Goal: Connect with others: Find contact information

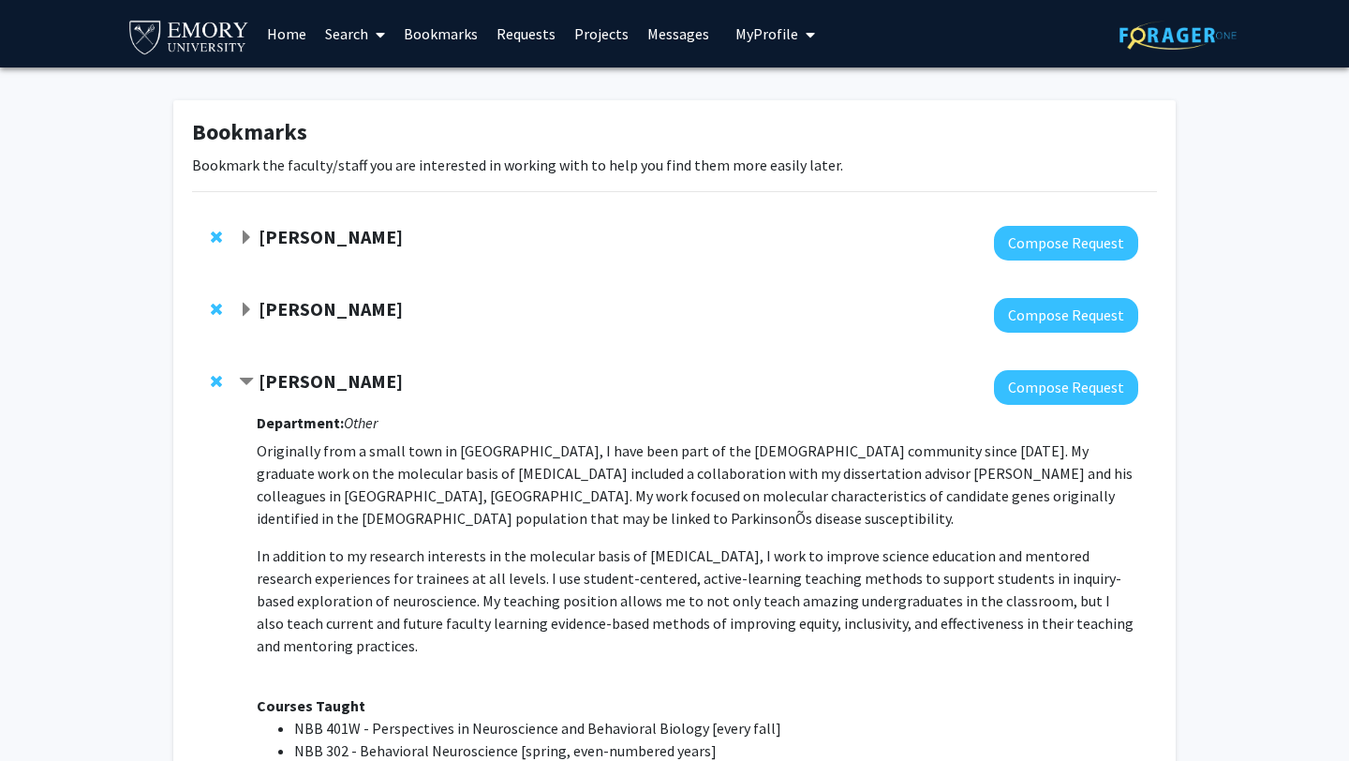
click at [535, 36] on link "Requests" at bounding box center [526, 34] width 78 height 66
click at [425, 22] on link "Bookmarks" at bounding box center [440, 34] width 93 height 66
click at [524, 40] on link "Requests" at bounding box center [526, 34] width 78 height 66
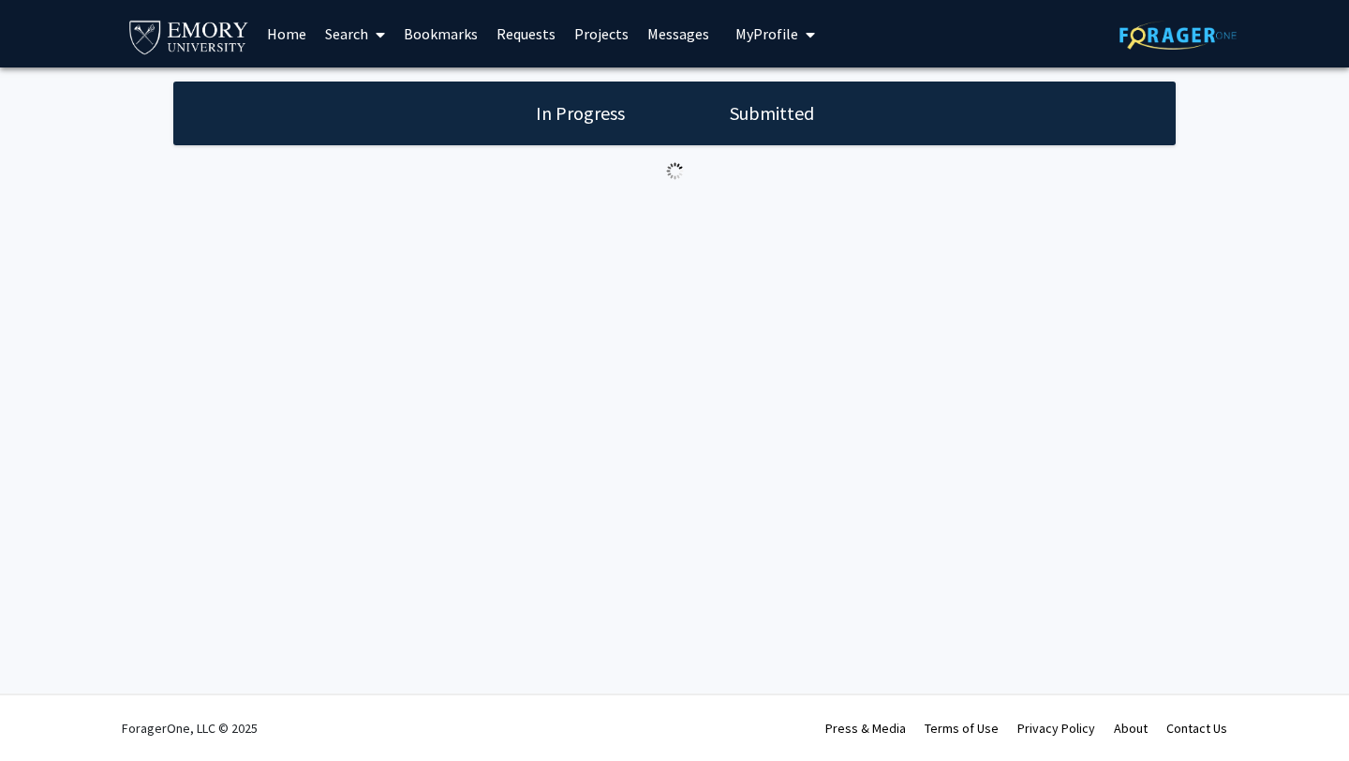
click at [820, 105] on div "In Progress Submitted" at bounding box center [674, 114] width 1002 height 64
click at [760, 118] on h1 "Submitted" at bounding box center [772, 113] width 96 height 26
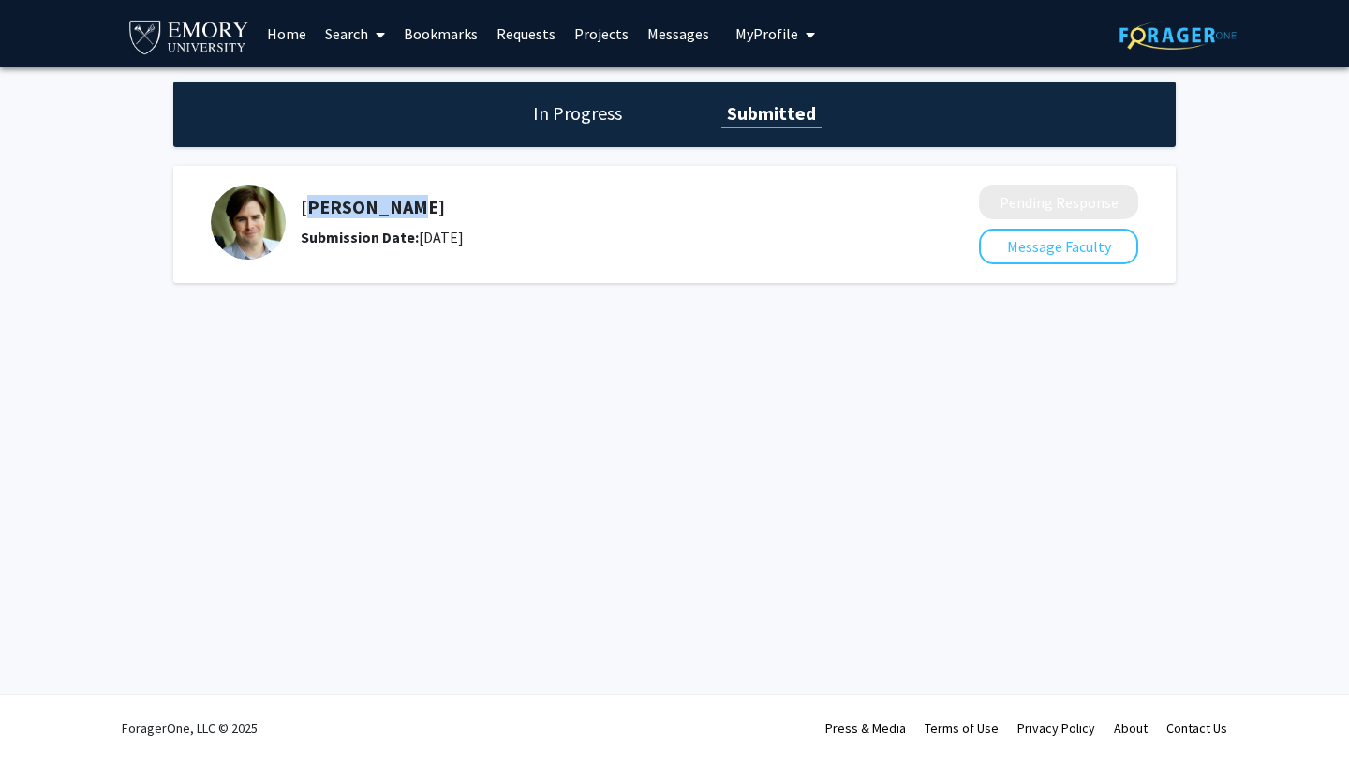
drag, startPoint x: 304, startPoint y: 208, endPoint x: 445, endPoint y: 208, distance: 140.5
click at [445, 208] on h5 "[PERSON_NAME]" at bounding box center [590, 207] width 579 height 22
copy h5 "[PERSON_NAME]"
click at [446, 27] on link "Bookmarks" at bounding box center [440, 34] width 93 height 66
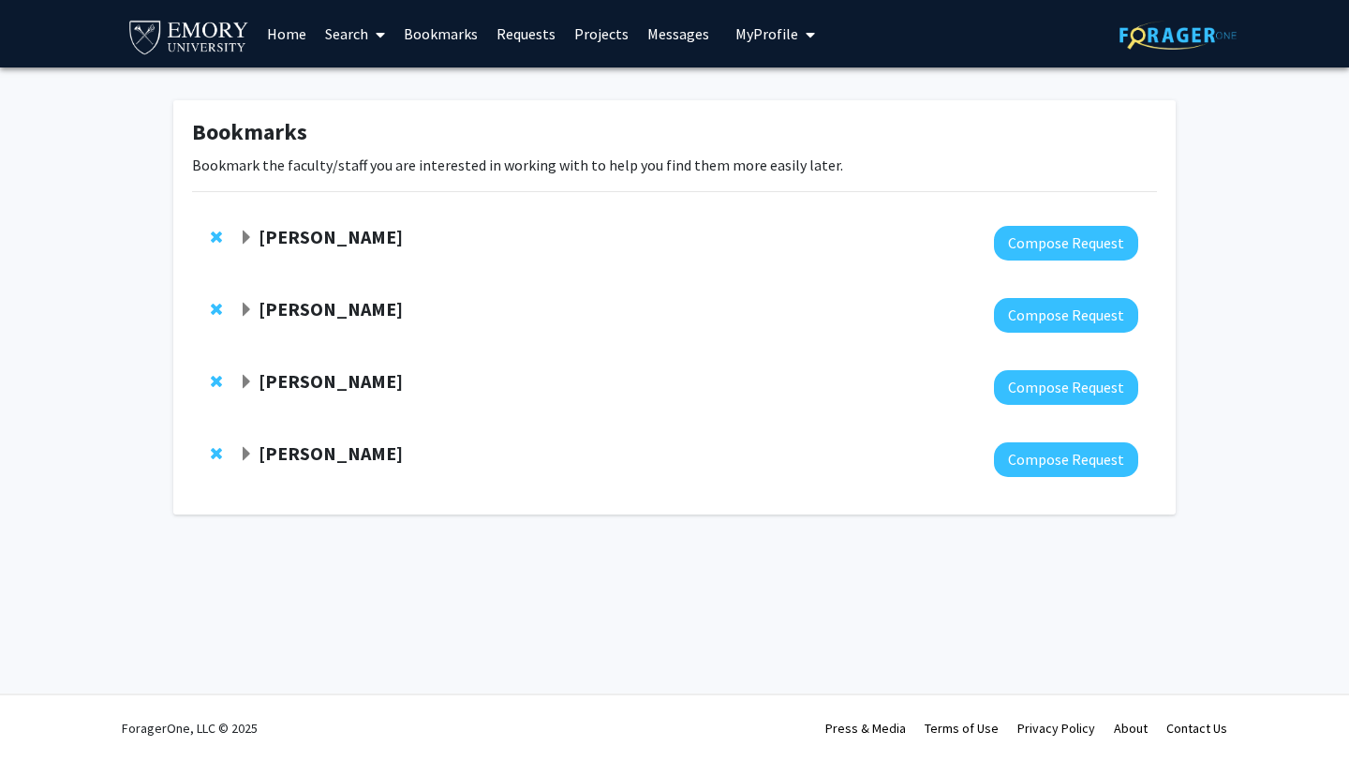
click at [350, 264] on div "[PERSON_NAME] Compose Request" at bounding box center [674, 243] width 965 height 72
click at [333, 232] on strong "[PERSON_NAME]" at bounding box center [331, 236] width 144 height 23
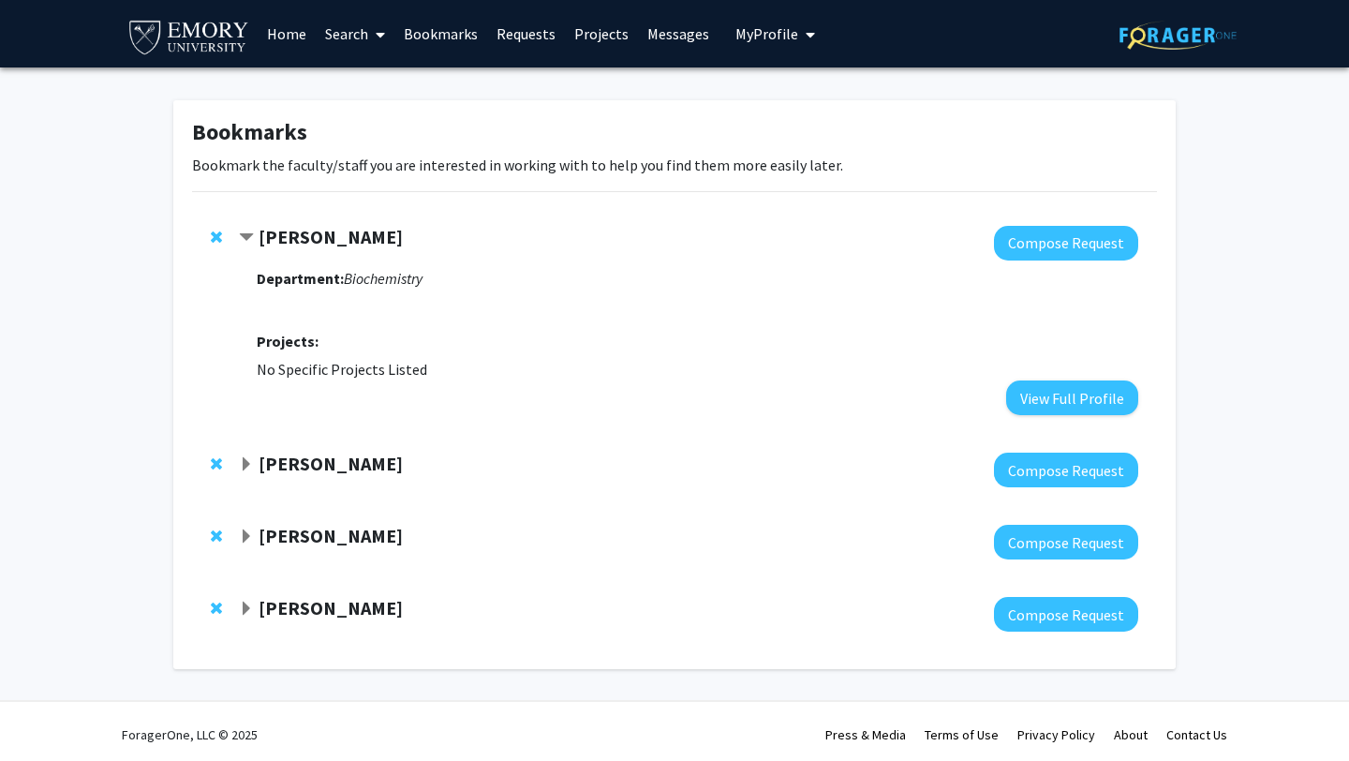
click at [365, 608] on strong "[PERSON_NAME]" at bounding box center [331, 607] width 144 height 23
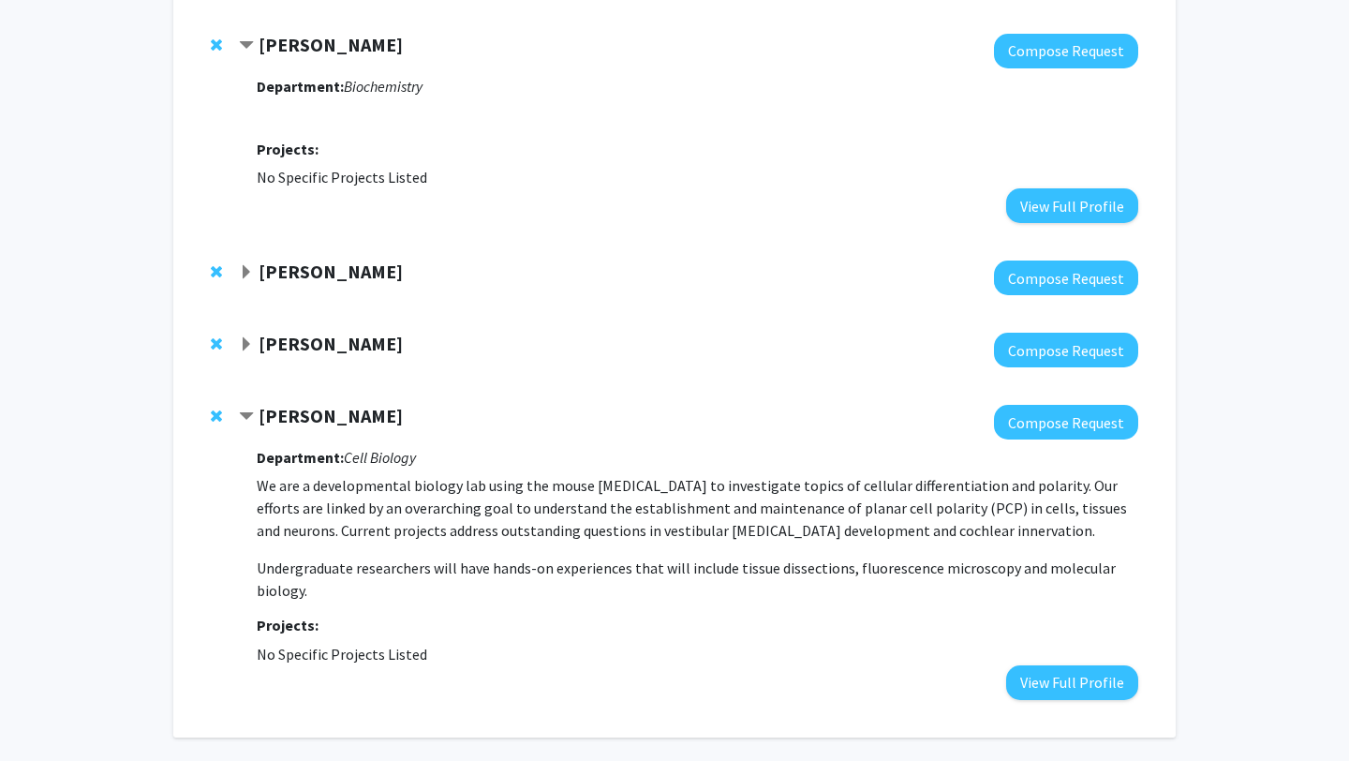
scroll to position [266, 0]
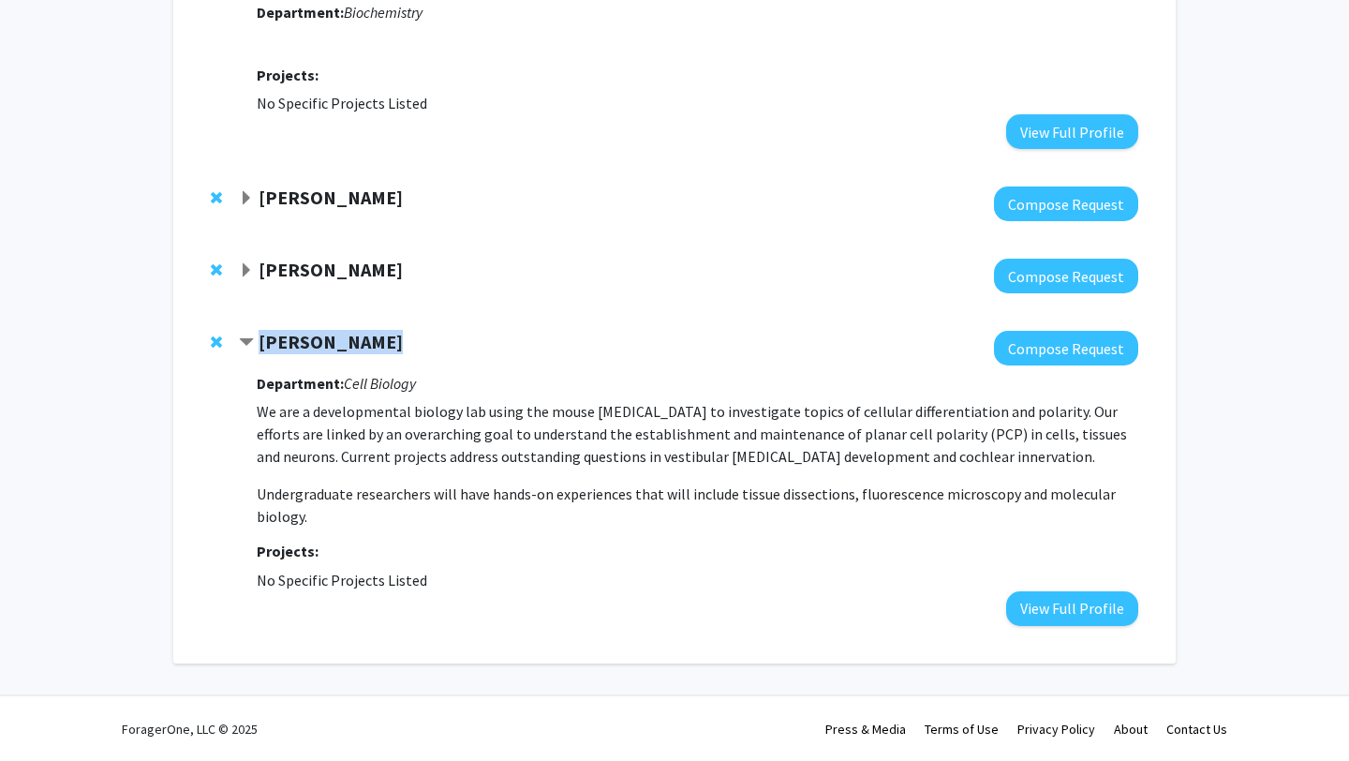
drag, startPoint x: 261, startPoint y: 342, endPoint x: 414, endPoint y: 343, distance: 152.7
click at [414, 343] on div "[PERSON_NAME]" at bounding box center [441, 342] width 405 height 23
copy strong "[PERSON_NAME]"
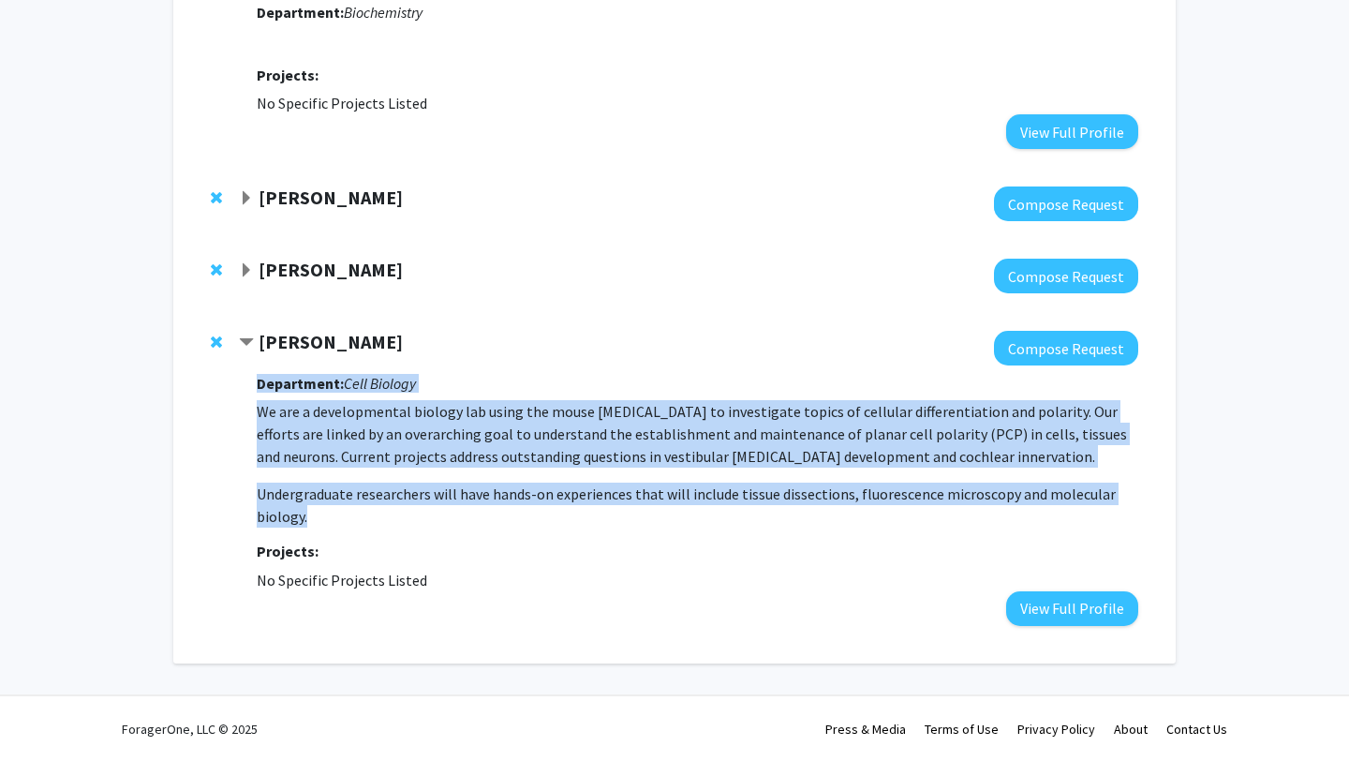
drag, startPoint x: 259, startPoint y: 384, endPoint x: 439, endPoint y: 536, distance: 236.1
click at [439, 536] on div "Department: Cell Biology We are a developmental biology lab using the mouse [ME…" at bounding box center [698, 495] width 882 height 260
copy div "Department: Cell Biology We are a developmental biology lab using the mouse [ME…"
click at [733, 439] on p "We are a developmental biology lab using the mouse [MEDICAL_DATA] to investigat…" at bounding box center [698, 433] width 882 height 67
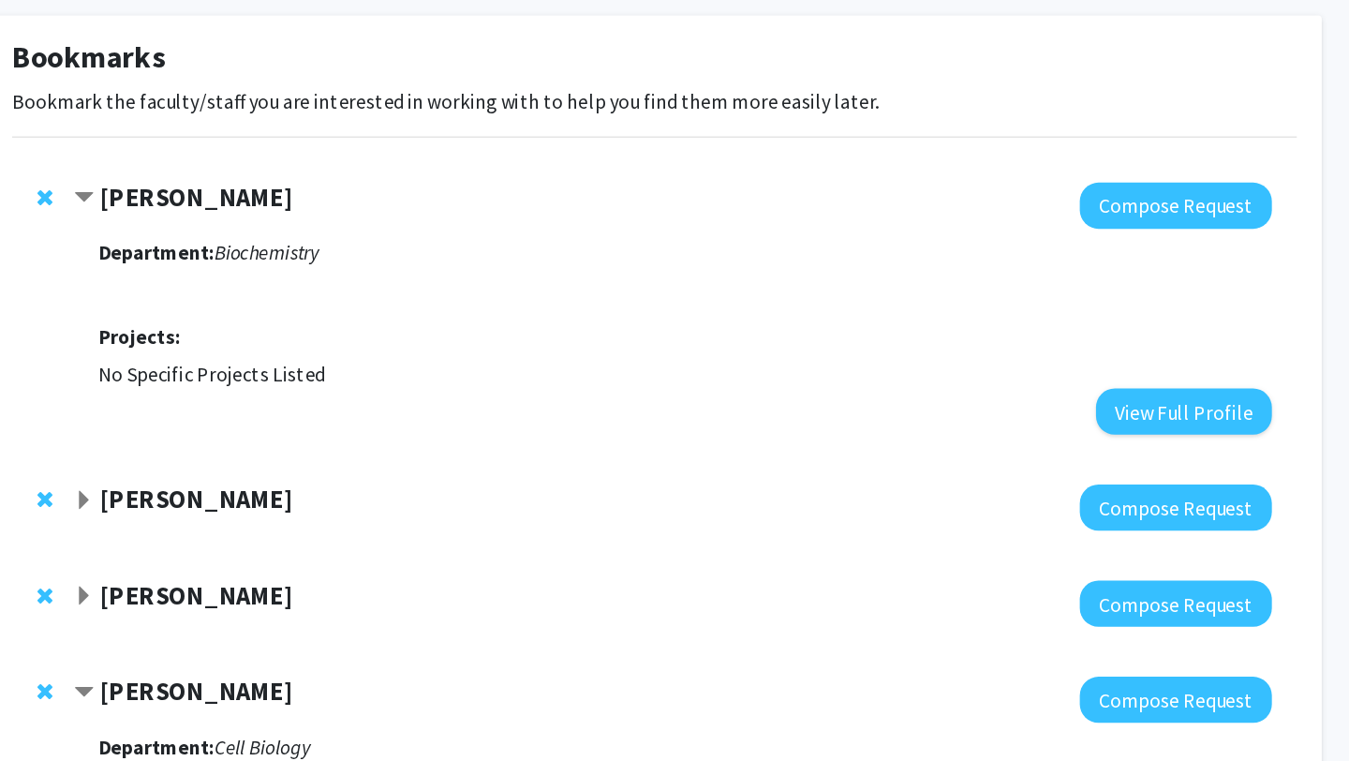
scroll to position [88, 0]
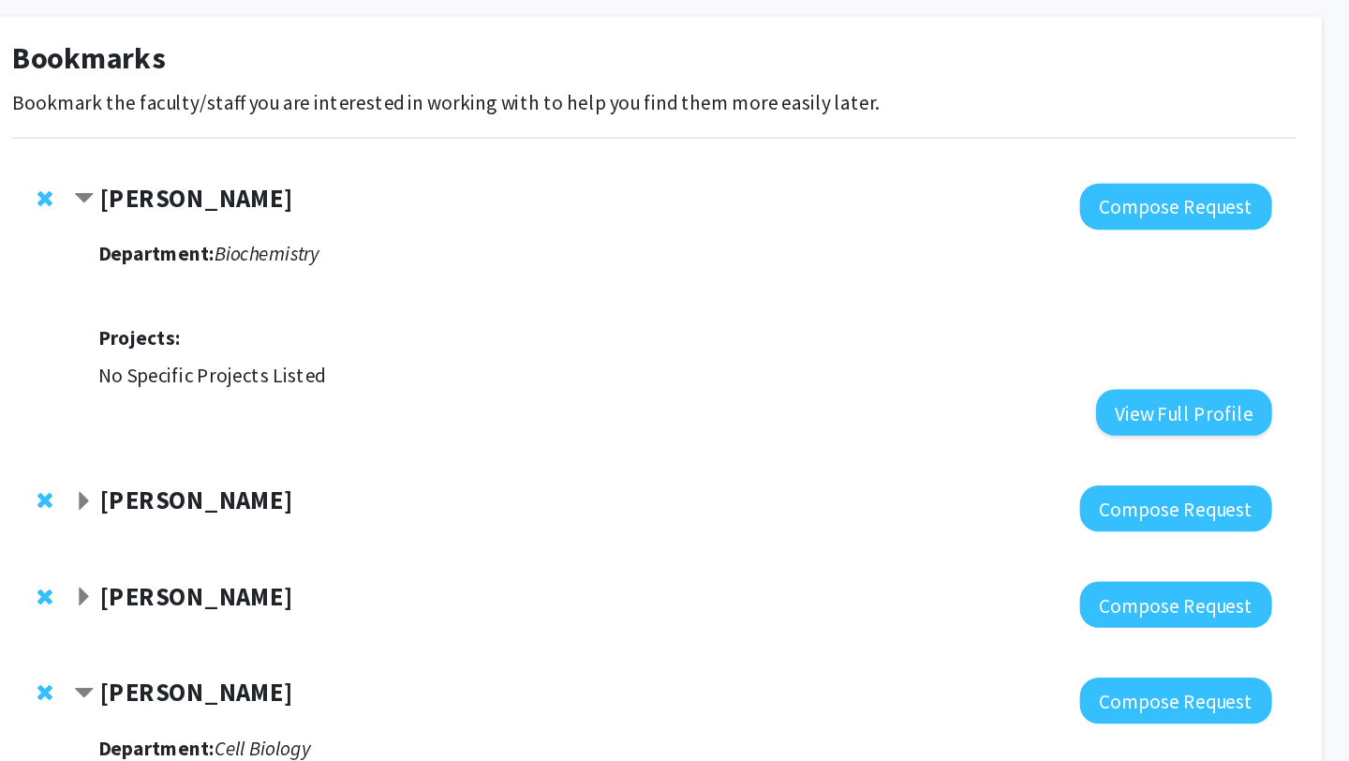
click at [625, 386] on div "[PERSON_NAME]" at bounding box center [441, 375] width 405 height 23
click at [312, 369] on strong "[PERSON_NAME]" at bounding box center [331, 374] width 144 height 23
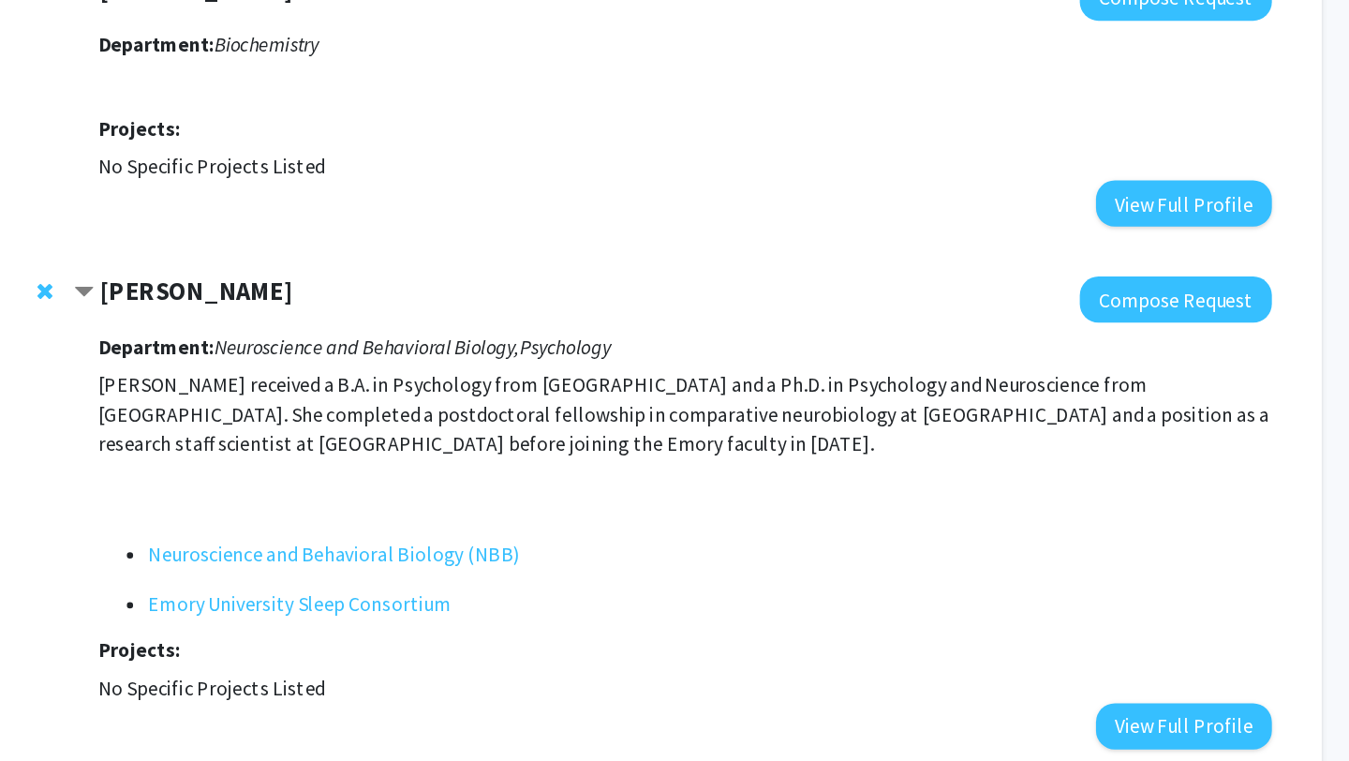
click at [335, 573] on link "Neuroscience and Behavioral Biology (NBB)" at bounding box center [433, 572] width 279 height 22
